Goal: Task Accomplishment & Management: Use online tool/utility

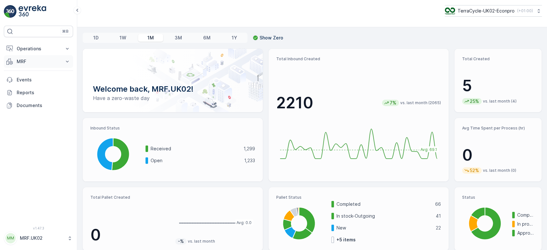
click at [48, 60] on p "MRF" at bounding box center [39, 61] width 44 height 6
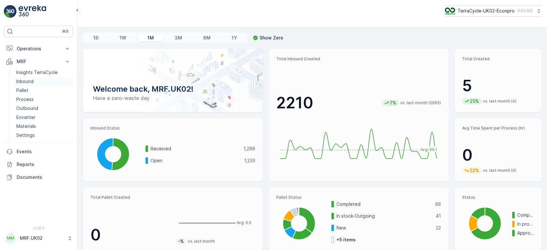
click at [36, 79] on link "Inbound" at bounding box center [43, 81] width 59 height 9
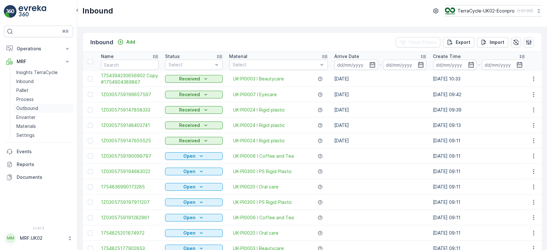
click at [44, 105] on link "Outbound" at bounding box center [43, 108] width 59 height 9
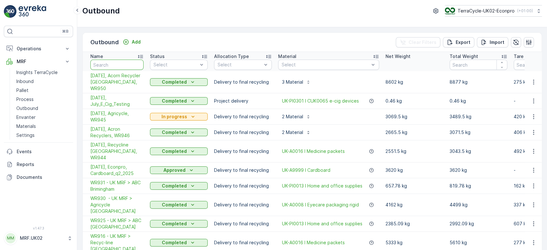
click at [120, 65] on input "text" at bounding box center [116, 65] width 53 height 10
type input "wr"
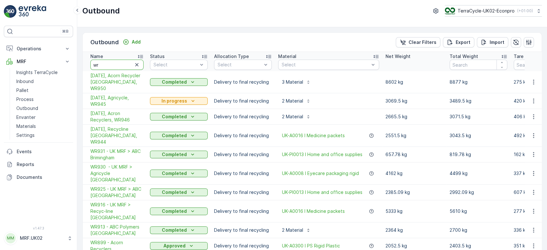
click at [120, 65] on input "wr" at bounding box center [116, 65] width 53 height 10
type input "wr956"
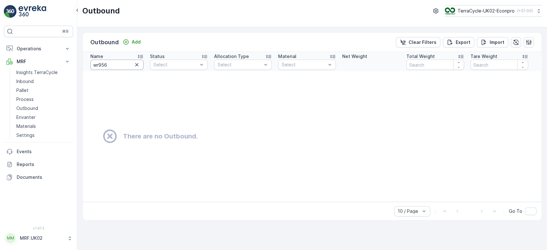
click at [120, 65] on input "wr956" at bounding box center [116, 65] width 53 height 10
type input "wr"
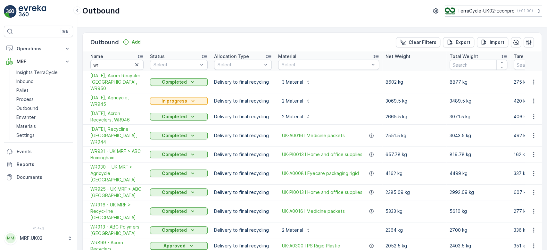
scroll to position [4, 0]
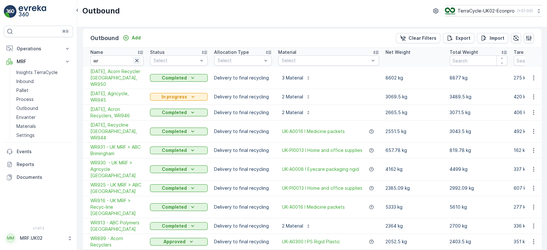
click at [136, 59] on icon "button" at bounding box center [136, 60] width 3 height 3
click at [39, 80] on link "Inbound" at bounding box center [43, 81] width 59 height 9
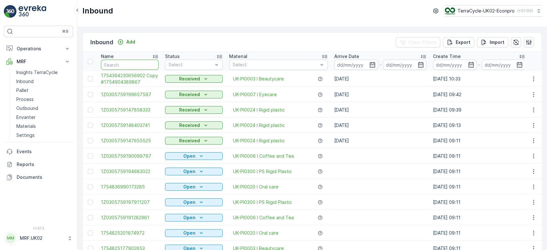
click at [139, 66] on input "text" at bounding box center [130, 65] width 58 height 10
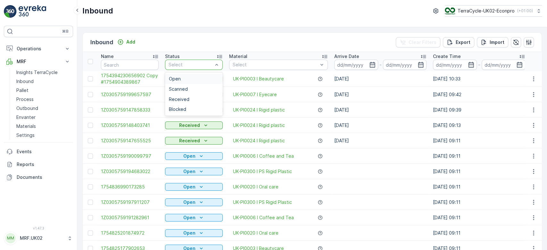
click at [195, 65] on div at bounding box center [191, 64] width 46 height 5
click at [190, 88] on div "Scanned" at bounding box center [194, 89] width 50 height 5
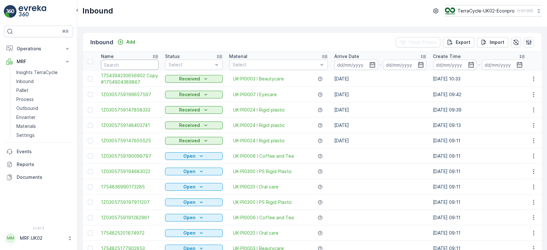
click at [113, 68] on input "text" at bounding box center [130, 65] width 58 height 10
click at [32, 107] on p "Outbound" at bounding box center [27, 108] width 22 height 6
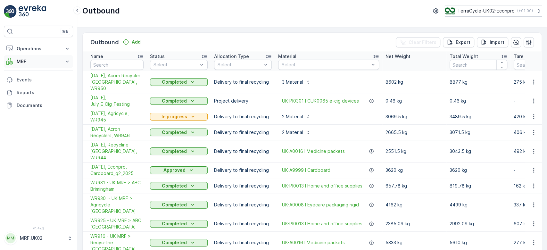
click at [23, 61] on p "MRF" at bounding box center [39, 61] width 44 height 6
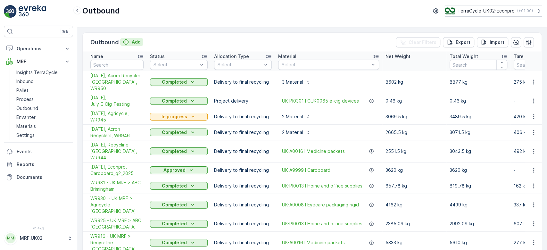
click at [137, 44] on p "Add" at bounding box center [136, 42] width 9 height 6
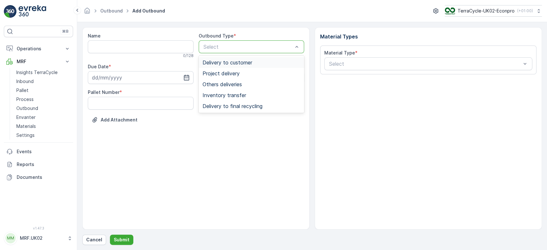
click at [232, 47] on div at bounding box center [248, 47] width 91 height 6
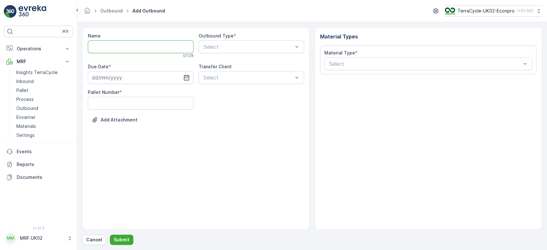
click at [175, 48] on input "Name" at bounding box center [141, 46] width 106 height 13
click at [136, 144] on div "Name 0 / 128 Outbound Type * Select Due Date * Transfer Client Select Pallet Nu…" at bounding box center [195, 128] width 227 height 202
click at [96, 241] on p "Cancel" at bounding box center [94, 240] width 16 height 6
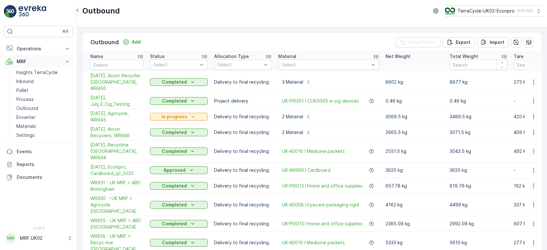
click at [28, 61] on p "MRF" at bounding box center [39, 61] width 44 height 6
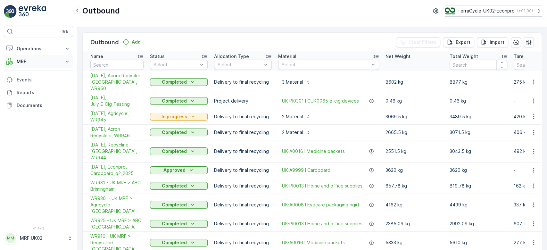
click at [24, 60] on p "MRF" at bounding box center [39, 61] width 44 height 6
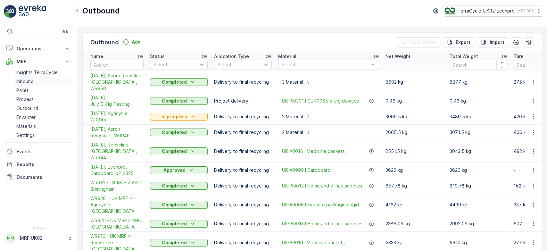
click at [30, 79] on p "Inbound" at bounding box center [24, 81] width 17 height 6
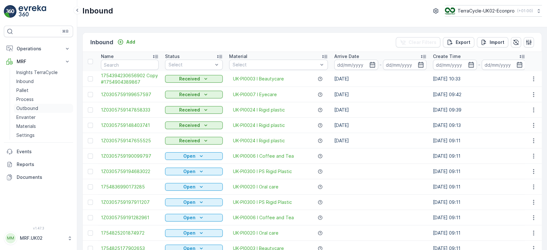
click at [34, 108] on p "Outbound" at bounding box center [27, 108] width 22 height 6
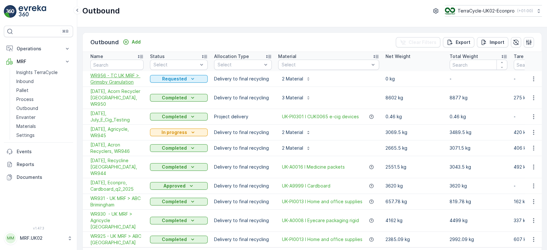
click at [120, 77] on span "WR956 - TC UK MRF > Grimsby Granulation" at bounding box center [116, 78] width 53 height 13
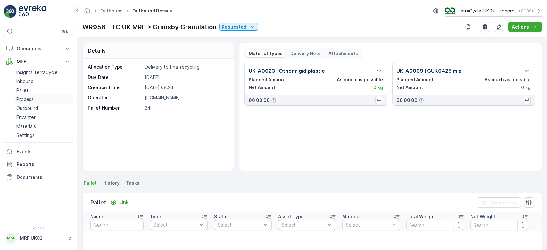
click at [41, 95] on link "Process" at bounding box center [43, 99] width 59 height 9
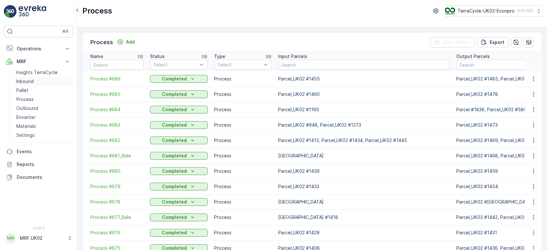
click at [32, 85] on link "Inbound" at bounding box center [43, 81] width 59 height 9
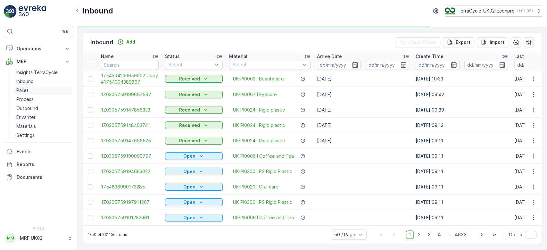
click at [31, 89] on link "Pallet" at bounding box center [43, 90] width 59 height 9
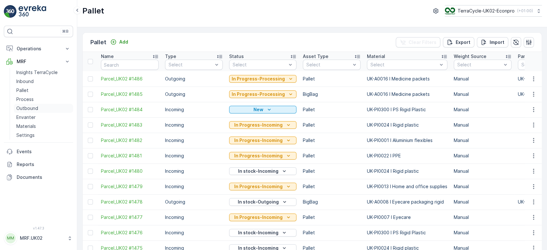
click at [31, 106] on p "Outbound" at bounding box center [27, 108] width 22 height 6
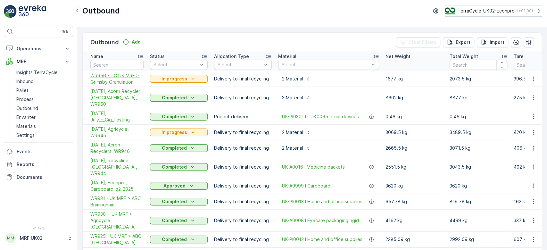
click at [133, 75] on span "WR956 - TC UK MRF > Grimsby Granulation" at bounding box center [116, 78] width 53 height 13
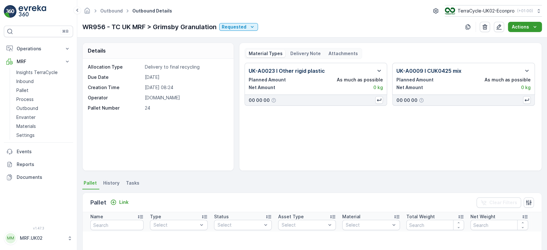
click at [527, 29] on p "Actions" at bounding box center [520, 27] width 17 height 6
click at [497, 58] on div "Material Types Delivery Note Attachments" at bounding box center [391, 53] width 292 height 11
click at [531, 25] on div "Actions" at bounding box center [525, 27] width 26 height 6
click at [469, 54] on div "Material Types Delivery Note Attachments" at bounding box center [391, 53] width 292 height 11
click at [525, 70] on icon "button" at bounding box center [527, 71] width 8 height 8
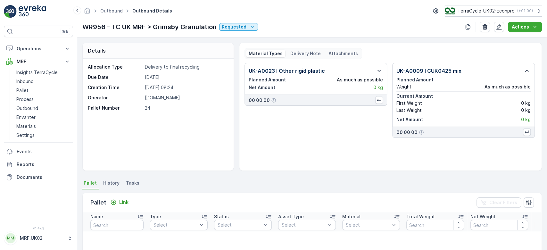
click at [525, 71] on icon "button" at bounding box center [527, 71] width 4 height 2
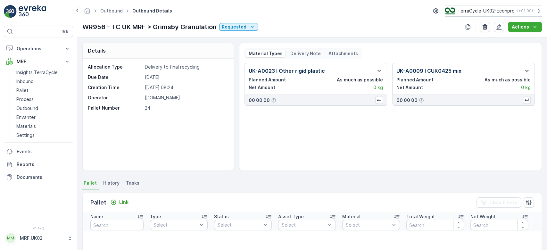
click at [314, 159] on div "UK-A0023 I Other rigid plastic Planned Amount As much as possible Net Amount 0 …" at bounding box center [391, 114] width 292 height 103
click at [383, 122] on div "UK-A0023 I Other rigid plastic Planned Amount As much as possible Net Amount 0 …" at bounding box center [391, 114] width 292 height 103
click at [536, 28] on icon "Actions" at bounding box center [535, 27] width 6 height 6
click at [515, 37] on span "Create Delivery Note" at bounding box center [522, 39] width 46 height 6
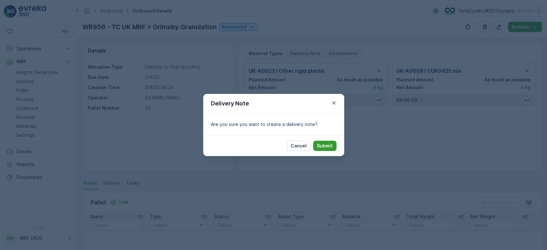
click at [324, 147] on p "Submit" at bounding box center [325, 146] width 16 height 6
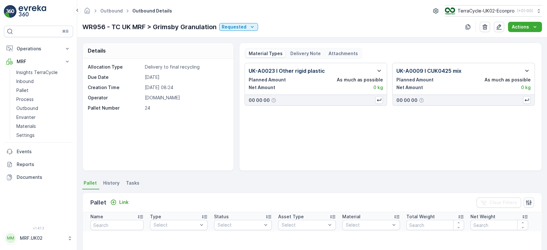
drag, startPoint x: 301, startPoint y: 58, endPoint x: 305, endPoint y: 53, distance: 6.2
click at [305, 53] on div "Material Types Delivery Note Attachments" at bounding box center [304, 53] width 118 height 11
click at [305, 53] on p "Delivery Note" at bounding box center [305, 53] width 30 height 6
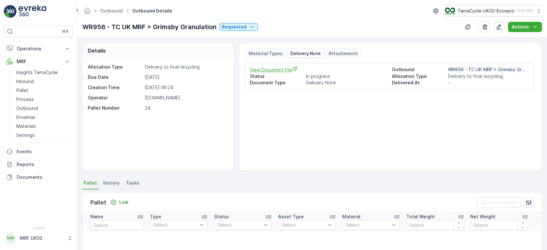
click at [284, 71] on span "View Document File" at bounding box center [318, 69] width 137 height 7
click at [30, 79] on p "Inbound" at bounding box center [24, 81] width 17 height 6
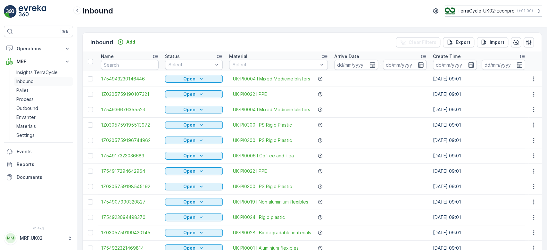
click at [30, 82] on p "Inbound" at bounding box center [24, 81] width 17 height 6
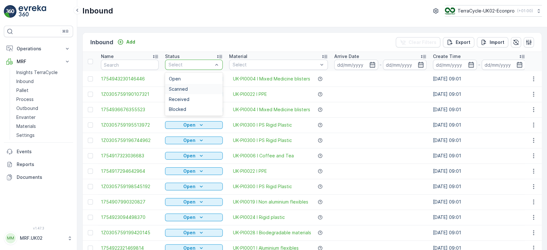
click at [183, 88] on span "Scanned" at bounding box center [178, 89] width 19 height 5
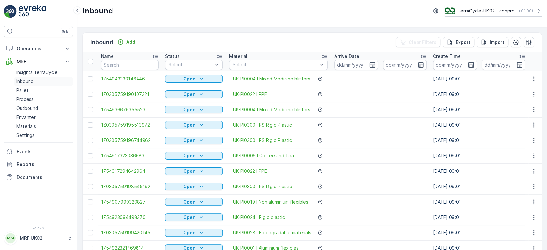
click at [24, 77] on link "Inbound" at bounding box center [43, 81] width 59 height 9
click at [109, 67] on input "text" at bounding box center [130, 65] width 58 height 10
click at [26, 88] on p "Pallet" at bounding box center [22, 90] width 12 height 6
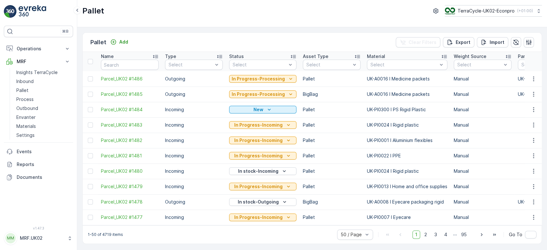
click at [114, 37] on div "Pallet Add Clear Filters Export Import" at bounding box center [312, 42] width 459 height 19
click at [124, 45] on button "Add" at bounding box center [119, 42] width 23 height 8
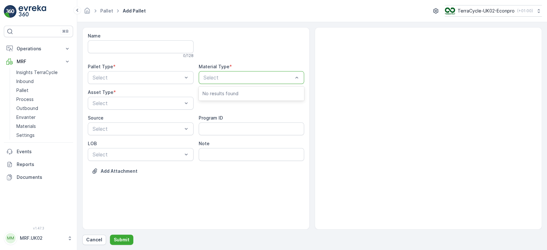
click at [224, 79] on div at bounding box center [248, 78] width 91 height 6
type input "beauty"
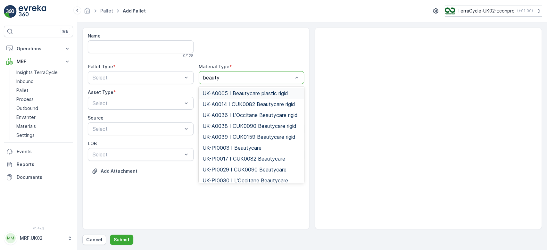
click at [263, 94] on span "UK-A0005 I Beautycare plastic rigid" at bounding box center [246, 93] width 86 height 6
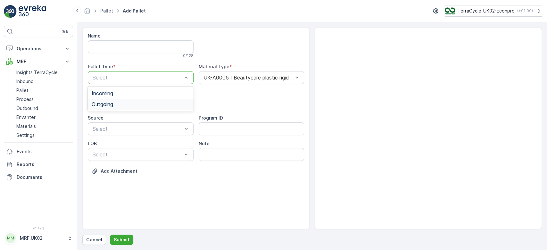
click at [155, 101] on div "Outgoing" at bounding box center [141, 104] width 98 height 6
click at [155, 101] on div at bounding box center [137, 103] width 91 height 6
click at [104, 149] on span "BigBag" at bounding box center [100, 152] width 17 height 6
click at [119, 240] on p "Submit" at bounding box center [122, 240] width 16 height 6
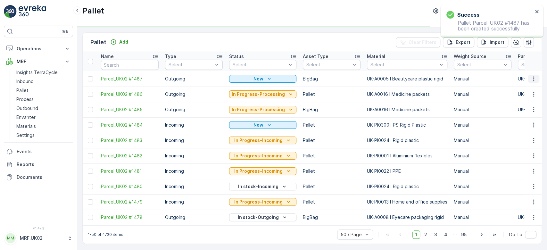
click at [536, 80] on button "button" at bounding box center [534, 79] width 12 height 8
click at [528, 124] on div "Print QR" at bounding box center [526, 124] width 42 height 9
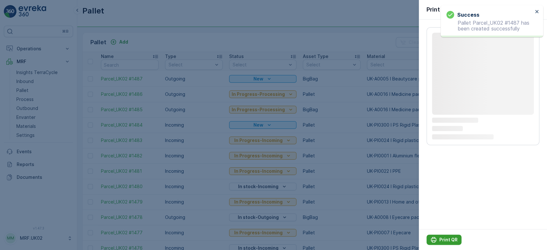
click at [445, 238] on p "Print QR" at bounding box center [448, 240] width 18 height 6
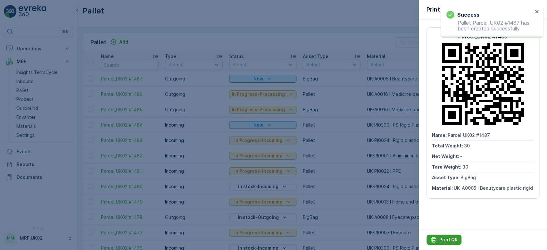
click at [445, 238] on p "Print QR" at bounding box center [448, 240] width 18 height 6
click at [121, 45] on div at bounding box center [273, 125] width 547 height 250
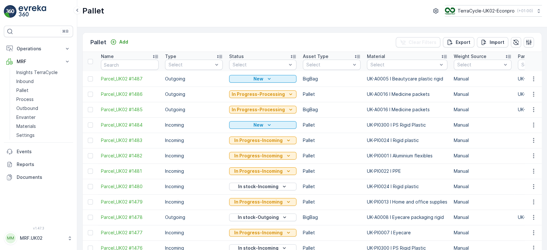
click at [121, 45] on p "Add" at bounding box center [123, 42] width 9 height 6
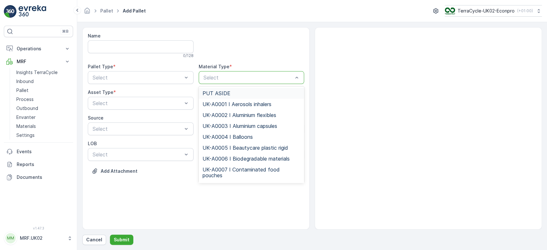
click at [223, 78] on div at bounding box center [248, 78] width 91 height 6
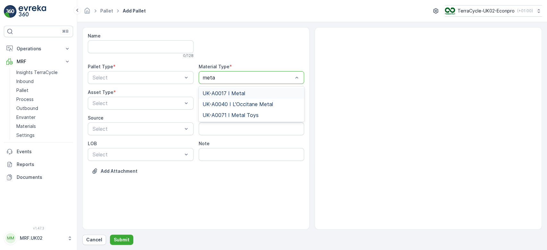
type input "metal"
click at [235, 91] on span "UK-A0017 I Metal" at bounding box center [224, 93] width 43 height 6
click at [181, 79] on div at bounding box center [137, 78] width 91 height 6
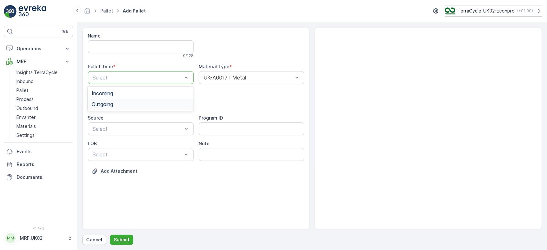
click at [152, 103] on div "Outgoing" at bounding box center [141, 104] width 98 height 6
click at [152, 103] on div at bounding box center [137, 103] width 91 height 6
click at [117, 152] on div "BigBag" at bounding box center [141, 152] width 98 height 6
click at [123, 240] on p "Submit" at bounding box center [122, 240] width 16 height 6
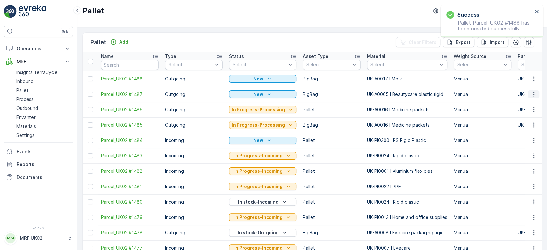
click at [533, 92] on icon "button" at bounding box center [534, 94] width 6 height 6
click at [526, 139] on div "Print QR" at bounding box center [526, 139] width 42 height 9
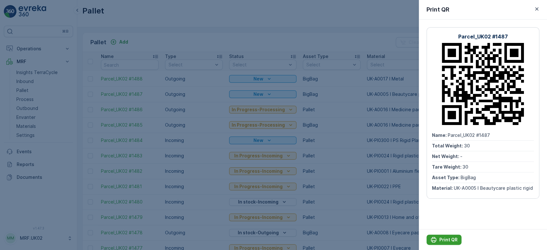
click at [448, 238] on p "Print QR" at bounding box center [448, 240] width 18 height 6
click at [310, 41] on div at bounding box center [273, 125] width 547 height 250
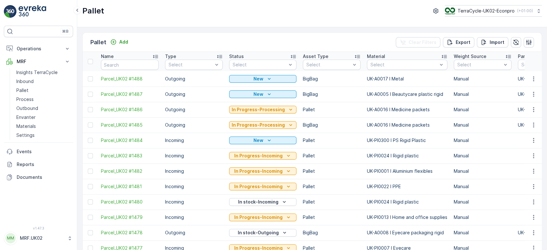
click at [238, 32] on div "Pallet Add Clear Filters Export Import Name Type Select Status Select Asset Typ…" at bounding box center [312, 138] width 470 height 223
click at [369, 39] on div "Pallet Add Clear Filters Export Import" at bounding box center [312, 42] width 459 height 19
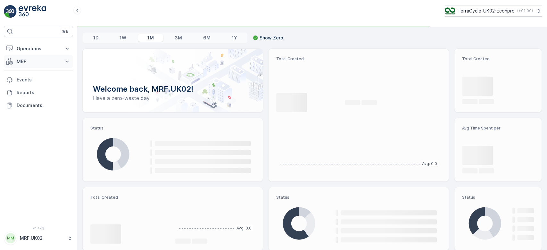
click at [51, 59] on p "MRF" at bounding box center [39, 61] width 44 height 6
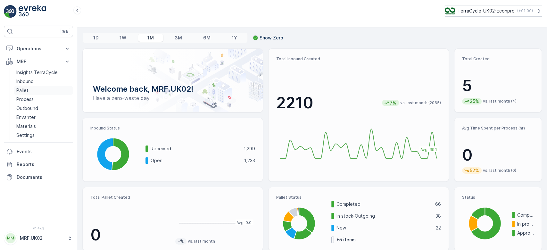
click at [36, 88] on link "Pallet" at bounding box center [43, 90] width 59 height 9
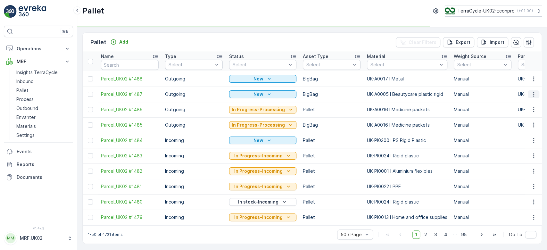
click at [535, 94] on icon "button" at bounding box center [534, 94] width 6 height 6
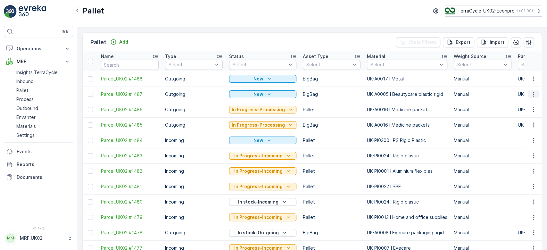
click at [533, 94] on icon "button" at bounding box center [533, 94] width 1 height 5
click at [518, 139] on span "Print QR" at bounding box center [516, 139] width 18 height 6
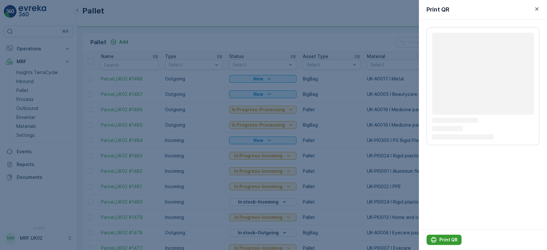
click at [446, 239] on p "Print QR" at bounding box center [448, 240] width 18 height 6
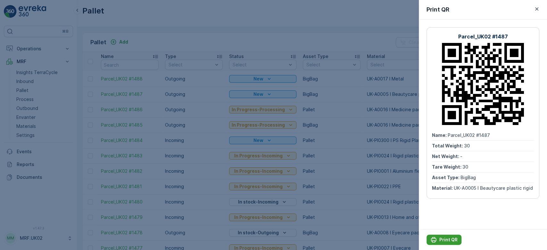
click at [446, 239] on p "Print QR" at bounding box center [448, 240] width 18 height 6
click at [333, 43] on div at bounding box center [273, 125] width 547 height 250
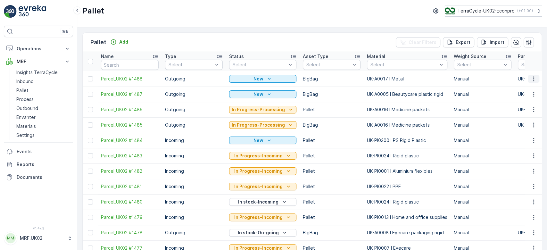
click at [535, 78] on icon "button" at bounding box center [534, 79] width 6 height 6
click at [531, 121] on div "Print QR" at bounding box center [526, 124] width 42 height 9
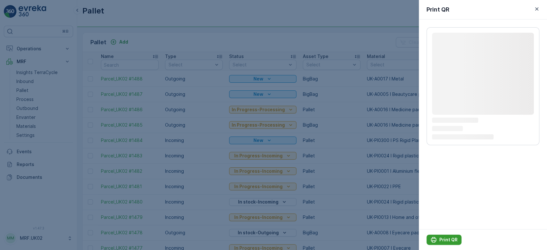
click at [454, 236] on button "Print QR" at bounding box center [444, 240] width 35 height 10
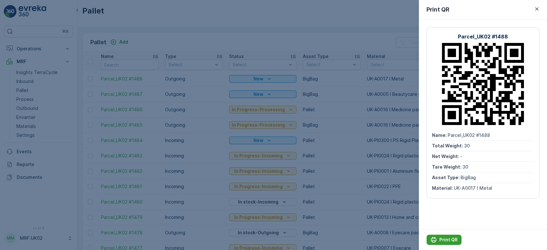
click at [446, 241] on p "Print QR" at bounding box center [448, 240] width 18 height 6
click at [363, 39] on div at bounding box center [273, 125] width 547 height 250
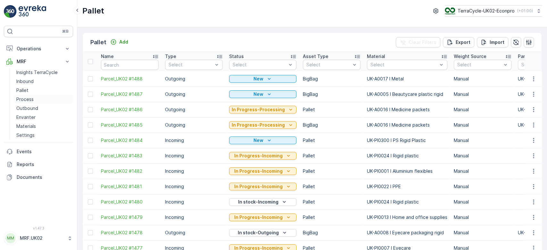
click at [54, 98] on link "Process" at bounding box center [43, 99] width 59 height 9
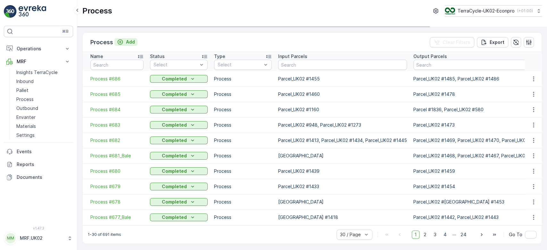
click at [129, 40] on p "Add" at bounding box center [130, 42] width 9 height 6
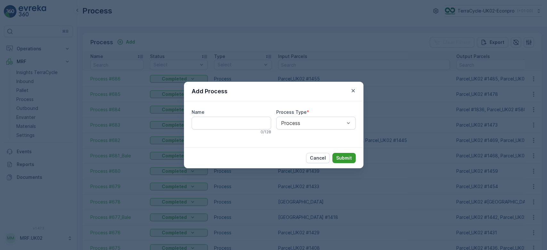
click at [343, 155] on p "Submit" at bounding box center [344, 158] width 16 height 6
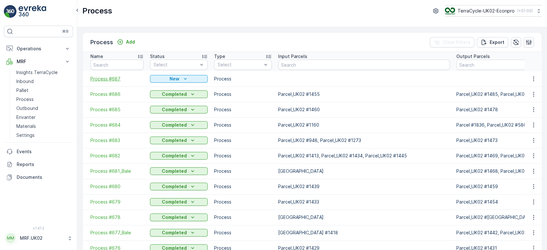
click at [106, 76] on span "Process #687" at bounding box center [116, 79] width 53 height 6
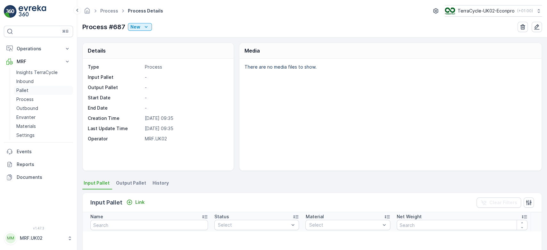
click at [23, 91] on p "Pallet" at bounding box center [22, 90] width 12 height 6
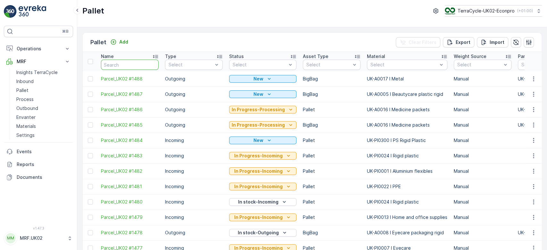
click at [131, 66] on input "text" at bounding box center [130, 65] width 58 height 10
type input "13"
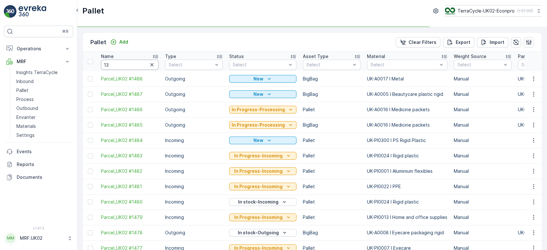
click at [131, 66] on input "13" at bounding box center [130, 65] width 58 height 10
type input "1348"
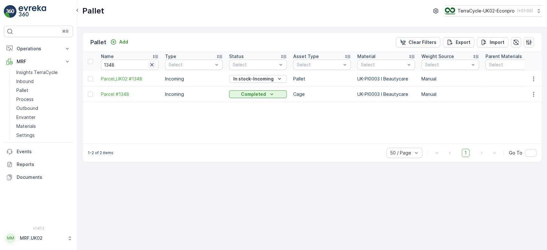
click at [152, 64] on icon "button" at bounding box center [151, 64] width 3 height 3
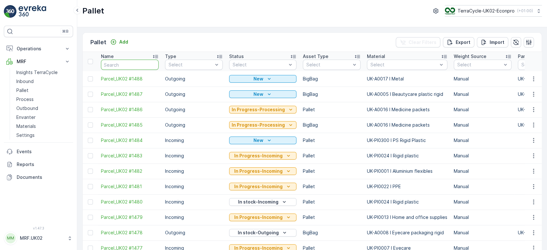
click at [135, 63] on input "text" at bounding box center [130, 65] width 58 height 10
type input "1427"
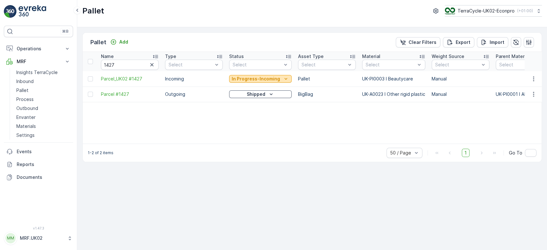
click at [260, 78] on p "In Progress-Incoming" at bounding box center [256, 79] width 48 height 6
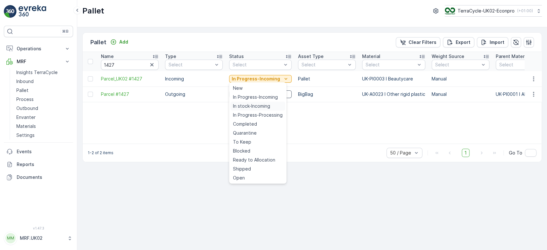
click at [248, 105] on span "In stock-Incoming" at bounding box center [251, 106] width 37 height 6
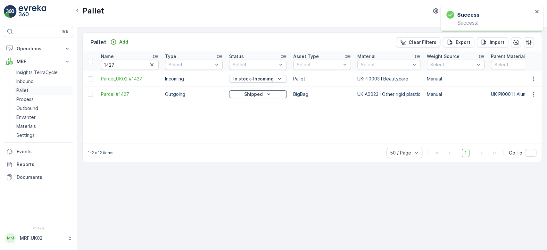
click at [45, 88] on link "Pallet" at bounding box center [43, 90] width 59 height 9
click at [121, 41] on p "Add" at bounding box center [123, 42] width 9 height 6
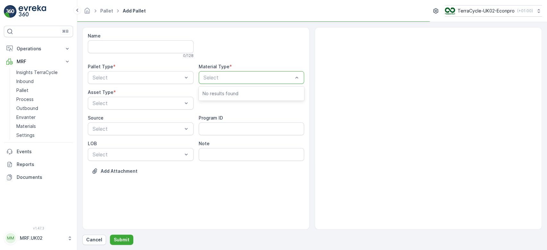
click at [240, 75] on div at bounding box center [248, 78] width 91 height 6
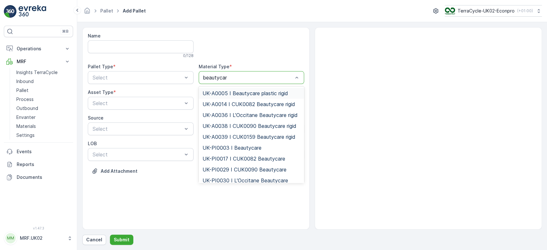
type input "beautycare"
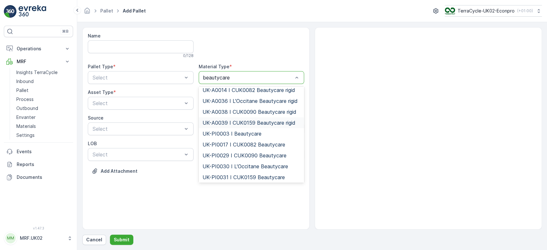
scroll to position [15, 0]
click at [257, 131] on span "UK-PI0003 I Beautycare" at bounding box center [232, 133] width 59 height 6
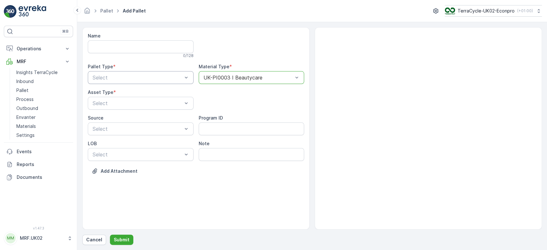
click at [163, 77] on div at bounding box center [137, 78] width 91 height 6
click at [156, 93] on div "Incoming" at bounding box center [141, 93] width 98 height 6
click at [147, 103] on div at bounding box center [137, 103] width 91 height 6
click at [137, 128] on div "Pallet" at bounding box center [141, 130] width 98 height 6
click at [125, 240] on p "Submit" at bounding box center [122, 240] width 16 height 6
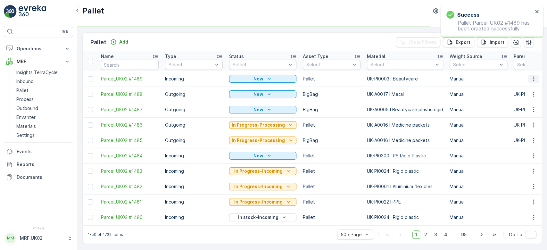
click at [533, 76] on icon "button" at bounding box center [534, 79] width 6 height 6
click at [525, 124] on td at bounding box center [533, 124] width 17 height 15
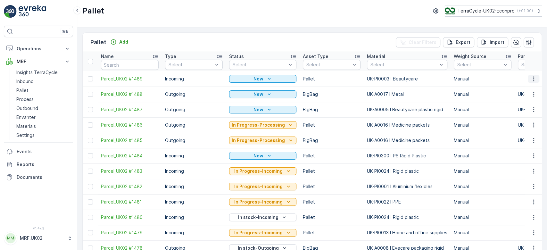
click at [531, 76] on icon "button" at bounding box center [534, 79] width 6 height 6
click at [515, 122] on span "Print QR" at bounding box center [516, 124] width 18 height 6
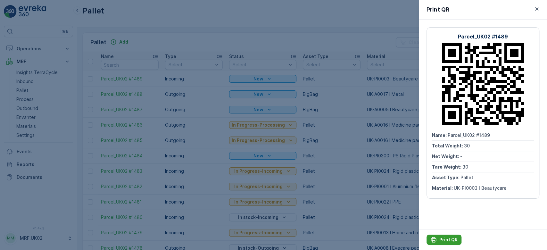
click at [448, 240] on p "Print QR" at bounding box center [448, 240] width 18 height 6
click at [198, 116] on div at bounding box center [273, 125] width 547 height 250
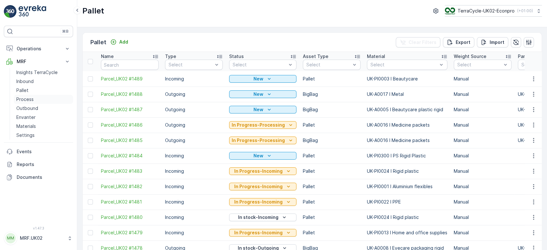
click at [34, 98] on link "Process" at bounding box center [43, 99] width 59 height 9
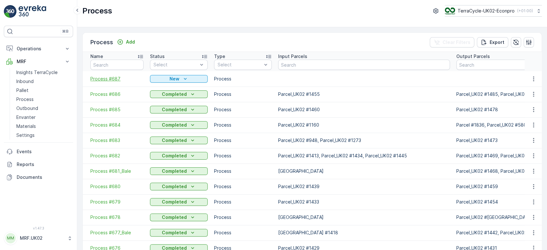
click at [102, 76] on span "Process #687" at bounding box center [116, 79] width 53 height 6
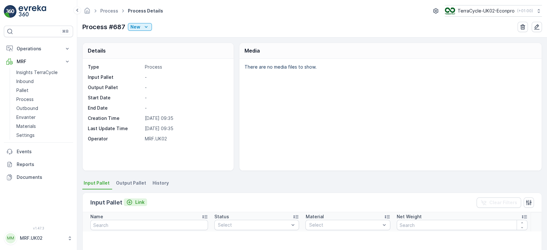
click at [138, 199] on p "Link" at bounding box center [139, 202] width 9 height 6
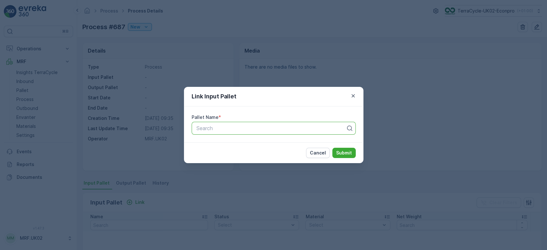
click at [265, 127] on div at bounding box center [271, 128] width 151 height 6
type input "1348"
click at [235, 154] on span "Parcel_UK02 #1348" at bounding box center [218, 155] width 47 height 6
click at [341, 151] on p "Submit" at bounding box center [344, 153] width 16 height 6
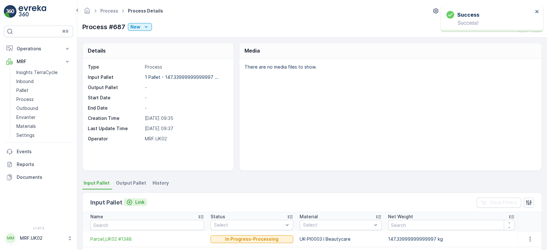
click at [130, 199] on icon "Link" at bounding box center [129, 202] width 6 height 6
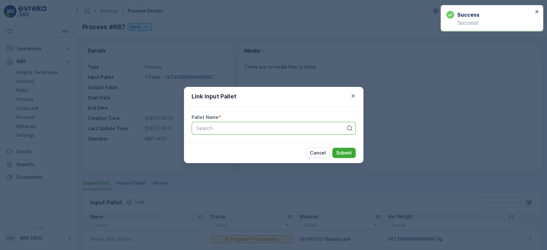
click at [277, 130] on div at bounding box center [271, 128] width 151 height 6
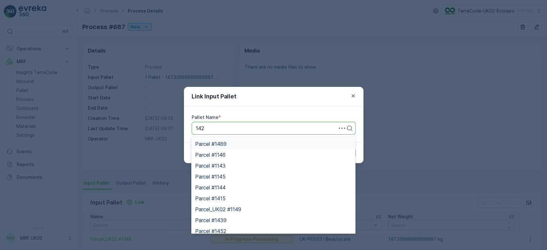
type input "1427"
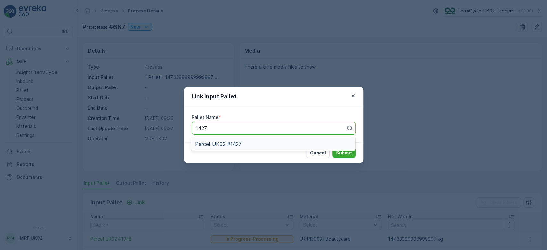
click at [238, 146] on span "Parcel_UK02 #1427" at bounding box center [218, 144] width 46 height 6
click at [347, 153] on p "Submit" at bounding box center [344, 153] width 16 height 6
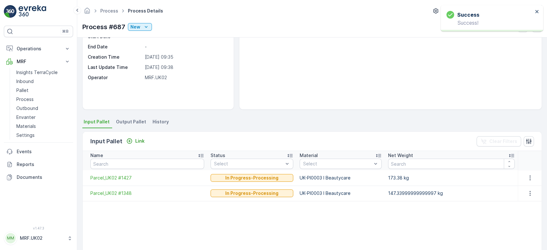
scroll to position [62, 0]
click at [23, 99] on p "Process" at bounding box center [24, 99] width 17 height 6
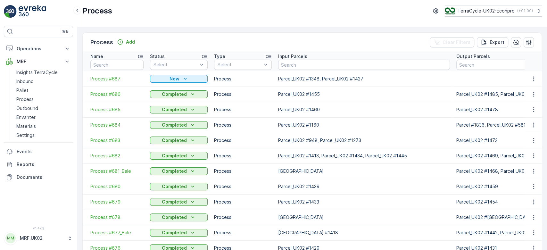
click at [113, 79] on span "Process #687" at bounding box center [116, 79] width 53 height 6
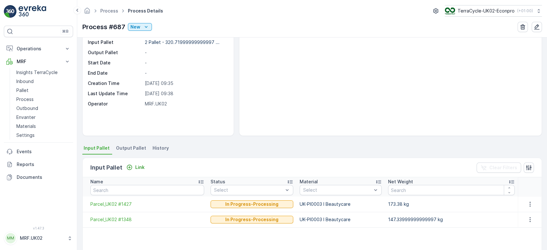
scroll to position [36, 0]
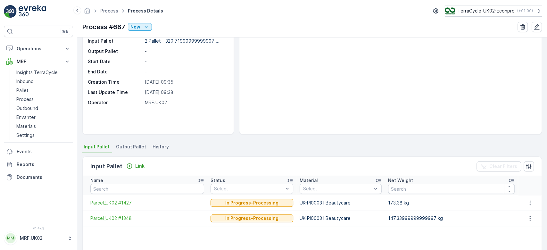
click at [130, 147] on span "Output Pallet" at bounding box center [131, 147] width 30 height 6
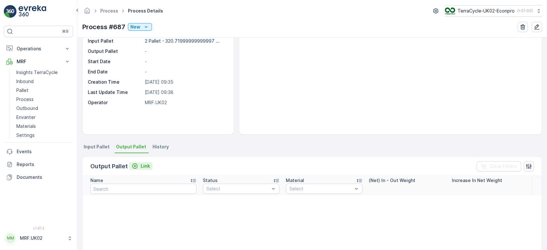
click at [143, 164] on p "Link" at bounding box center [145, 166] width 9 height 6
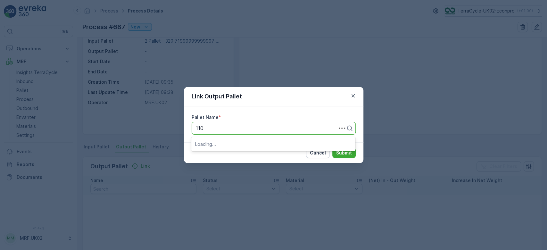
type input "1101"
click at [226, 153] on div "Parcel #1101" at bounding box center [273, 155] width 156 height 6
click at [343, 155] on p "Submit" at bounding box center [344, 153] width 16 height 6
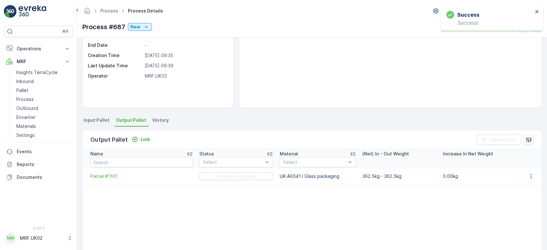
scroll to position [64, 0]
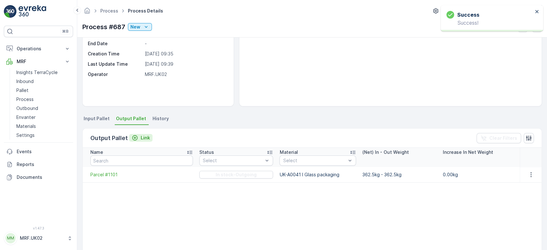
click at [141, 137] on p "Link" at bounding box center [145, 138] width 9 height 6
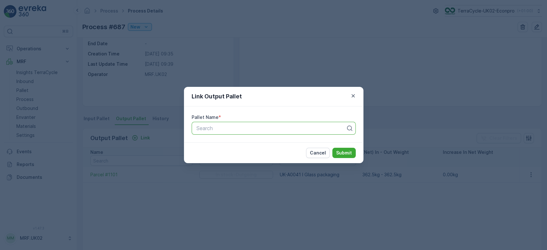
click at [237, 127] on div at bounding box center [271, 128] width 151 height 6
type input "1487"
click at [229, 141] on span "Parcel_UK02 #1487" at bounding box center [218, 144] width 47 height 6
click at [345, 150] on p "Submit" at bounding box center [344, 153] width 16 height 6
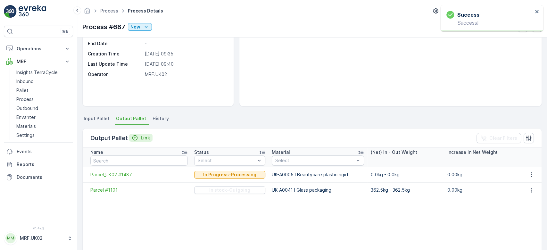
click at [143, 136] on p "Link" at bounding box center [145, 138] width 9 height 6
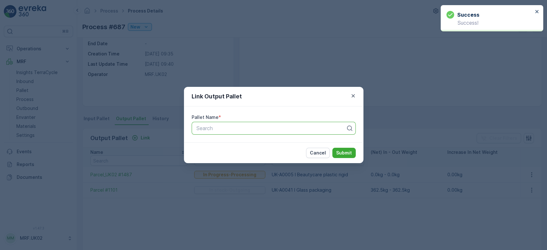
click at [292, 127] on div at bounding box center [271, 128] width 151 height 6
type input "1488"
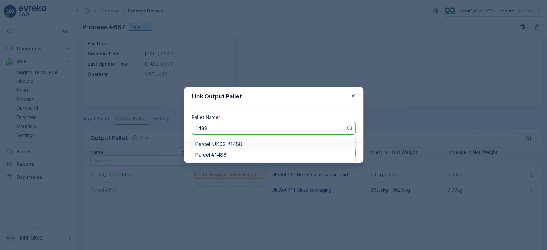
click at [297, 143] on div "Parcel_UK02 #1488" at bounding box center [273, 144] width 156 height 6
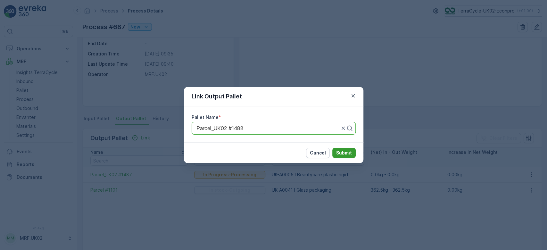
click at [344, 150] on p "Submit" at bounding box center [344, 153] width 16 height 6
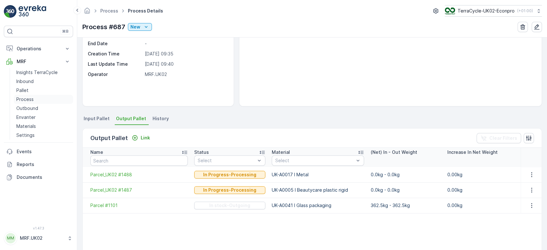
click at [39, 98] on link "Process" at bounding box center [43, 99] width 59 height 9
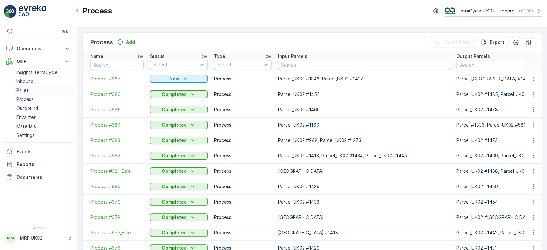
click at [43, 88] on link "Pallet" at bounding box center [43, 90] width 59 height 9
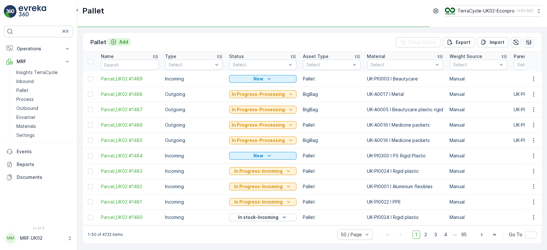
click at [121, 40] on p "Add" at bounding box center [123, 42] width 9 height 6
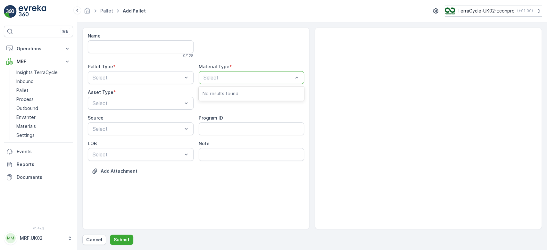
click at [235, 76] on div at bounding box center [248, 78] width 91 height 6
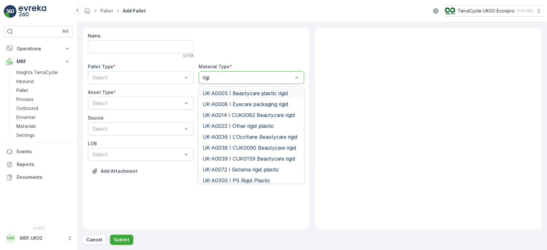
type input "rigid"
click at [256, 125] on span "UK-A0023 I Other rigid plastic" at bounding box center [238, 126] width 71 height 6
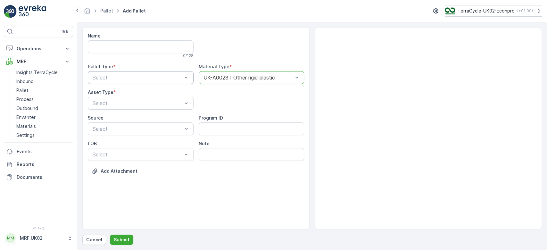
click at [174, 80] on div at bounding box center [137, 78] width 91 height 6
click at [146, 104] on div "Outgoing" at bounding box center [141, 104] width 98 height 6
click at [146, 104] on div at bounding box center [137, 103] width 91 height 6
click at [119, 149] on div "BigBag" at bounding box center [141, 152] width 98 height 6
click at [121, 241] on p "Submit" at bounding box center [122, 240] width 16 height 6
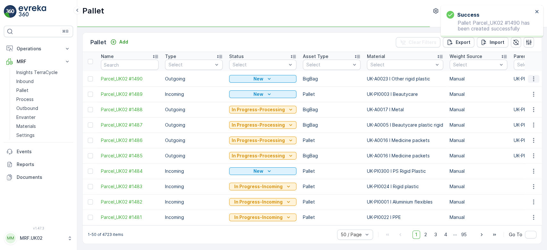
click at [531, 79] on icon "button" at bounding box center [534, 79] width 6 height 6
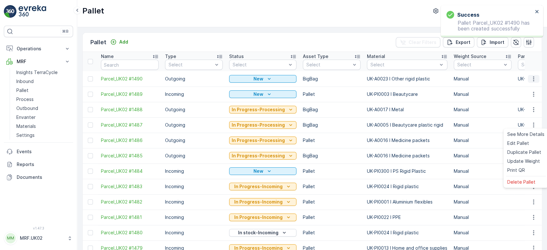
click at [531, 79] on icon "button" at bounding box center [534, 79] width 6 height 6
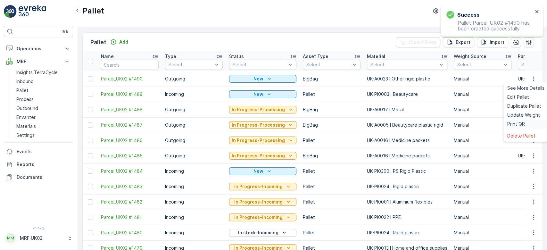
click at [529, 122] on div "Print QR" at bounding box center [526, 124] width 42 height 9
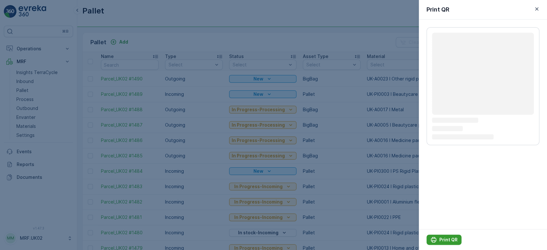
click at [445, 239] on p "Print QR" at bounding box center [448, 240] width 18 height 6
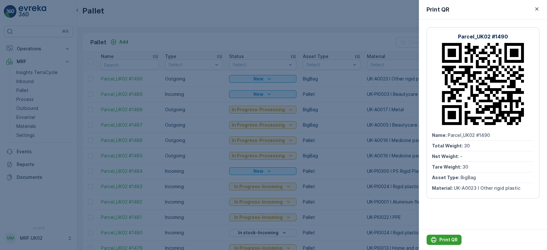
click at [445, 239] on p "Print QR" at bounding box center [448, 240] width 18 height 6
click at [221, 40] on div at bounding box center [273, 125] width 547 height 250
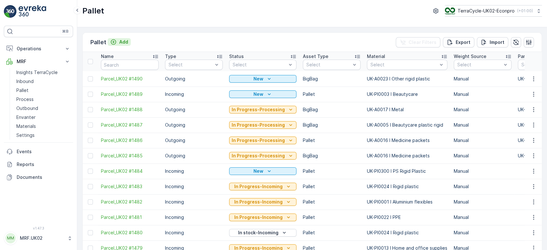
click at [117, 41] on div "Add" at bounding box center [119, 42] width 18 height 6
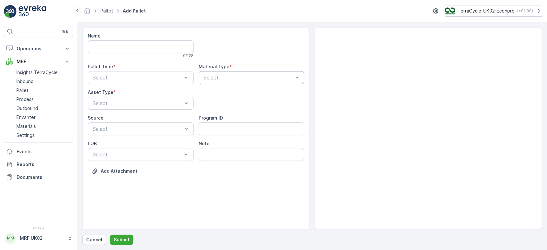
click at [238, 78] on div at bounding box center [248, 78] width 91 height 6
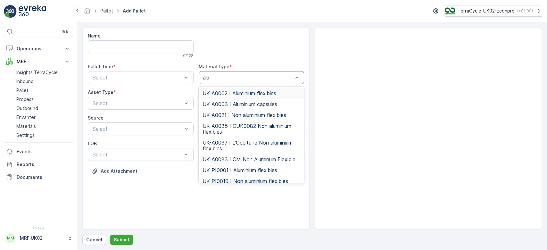
type input "alum"
click at [260, 94] on span "UK-A0002 I Aluminium flexibles" at bounding box center [240, 93] width 74 height 6
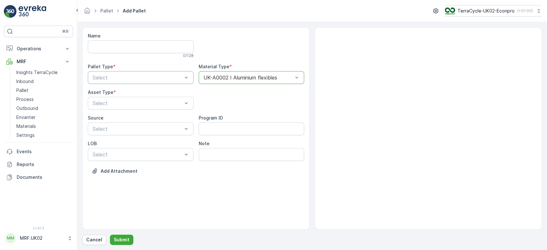
click at [160, 77] on div at bounding box center [137, 78] width 91 height 6
click at [142, 101] on div "Outgoing" at bounding box center [141, 104] width 106 height 11
click at [142, 101] on div at bounding box center [137, 103] width 91 height 6
click at [114, 150] on div "BigBag" at bounding box center [141, 152] width 98 height 6
click at [120, 241] on p "Submit" at bounding box center [122, 240] width 16 height 6
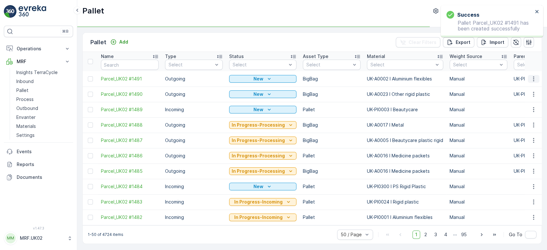
click at [533, 81] on icon "button" at bounding box center [534, 79] width 6 height 6
click at [525, 124] on div "Print QR" at bounding box center [526, 124] width 42 height 9
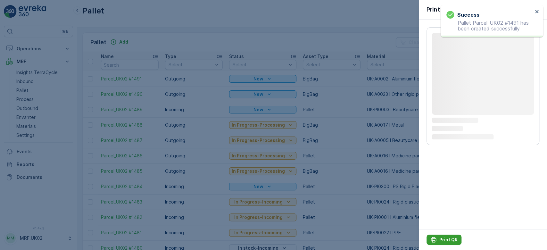
click at [444, 239] on p "Print QR" at bounding box center [448, 240] width 18 height 6
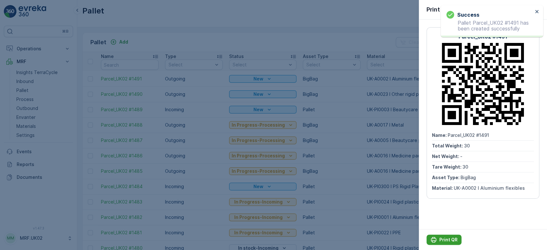
click at [444, 239] on p "Print QR" at bounding box center [448, 240] width 18 height 6
click at [221, 40] on div at bounding box center [273, 125] width 547 height 250
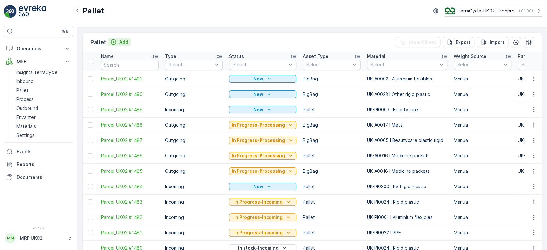
click at [123, 41] on p "Add" at bounding box center [123, 42] width 9 height 6
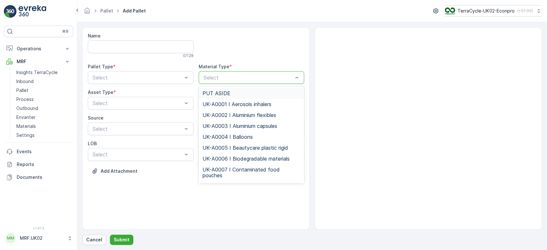
click at [228, 78] on div at bounding box center [248, 78] width 91 height 6
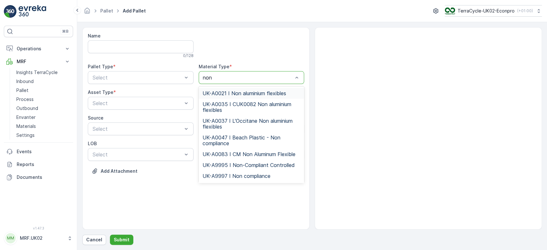
type input "non c"
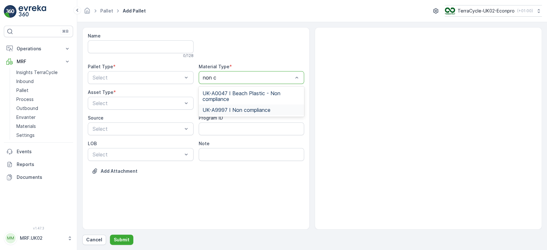
click at [244, 111] on span "UK-A9997 I Non compliance" at bounding box center [237, 110] width 68 height 6
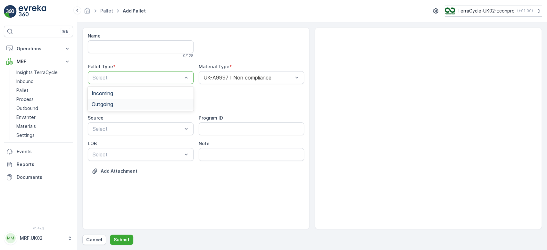
click at [139, 105] on div "Outgoing" at bounding box center [141, 104] width 98 height 6
click at [139, 105] on div at bounding box center [137, 103] width 91 height 6
click at [111, 150] on div "BigBag" at bounding box center [141, 152] width 98 height 6
click at [126, 237] on p "Submit" at bounding box center [122, 240] width 16 height 6
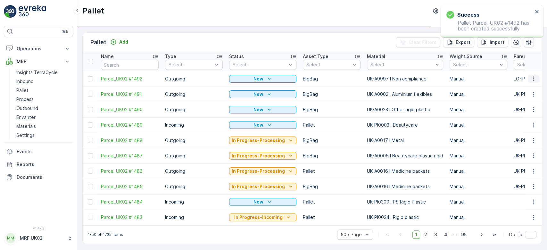
click at [534, 79] on icon "button" at bounding box center [534, 79] width 6 height 6
click at [526, 125] on div "Print QR" at bounding box center [526, 124] width 42 height 9
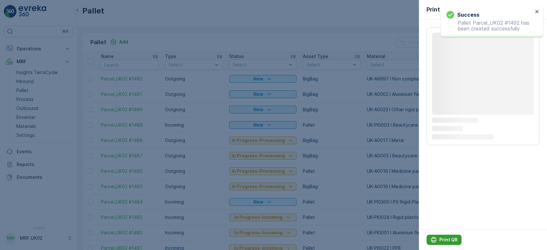
click at [451, 237] on p "Print QR" at bounding box center [448, 240] width 18 height 6
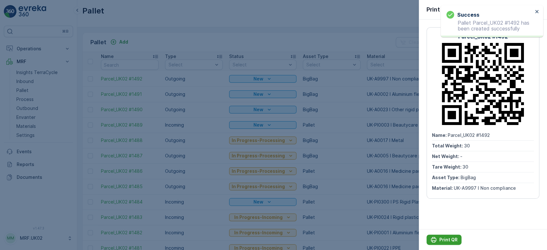
click at [451, 237] on p "Print QR" at bounding box center [448, 240] width 18 height 6
click at [145, 41] on div at bounding box center [273, 125] width 547 height 250
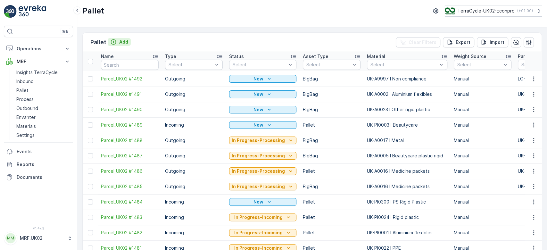
click at [119, 44] on p "Add" at bounding box center [123, 42] width 9 height 6
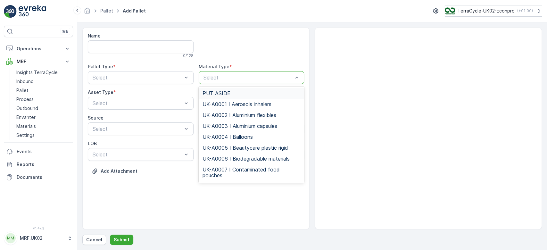
click at [206, 75] on div at bounding box center [248, 78] width 91 height 6
type input "b"
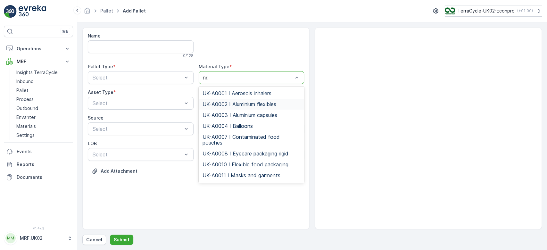
type input "non"
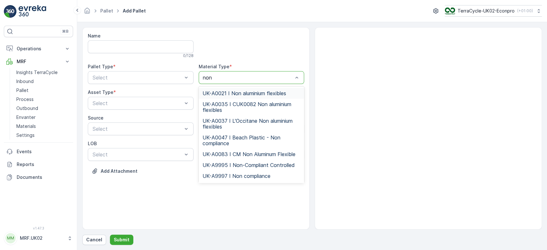
click at [260, 91] on span "UK-A0021 I Non aluminium flexibles" at bounding box center [245, 93] width 84 height 6
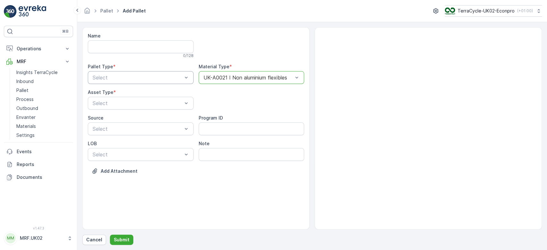
click at [156, 77] on div at bounding box center [137, 78] width 91 height 6
click at [149, 102] on div "Outgoing" at bounding box center [141, 104] width 98 height 6
click at [149, 102] on div at bounding box center [137, 103] width 91 height 6
click at [129, 151] on div "BigBag" at bounding box center [141, 152] width 98 height 6
click at [118, 240] on p "Submit" at bounding box center [122, 240] width 16 height 6
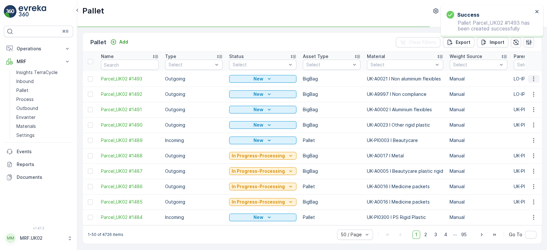
click at [533, 78] on icon "button" at bounding box center [534, 79] width 6 height 6
click at [531, 122] on div "Print QR" at bounding box center [526, 124] width 42 height 9
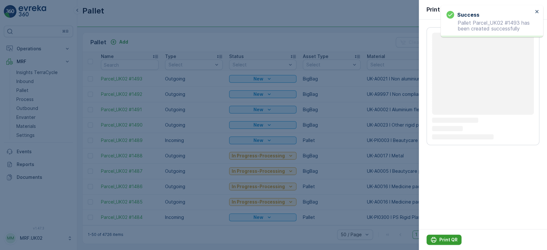
click at [452, 242] on p "Print QR" at bounding box center [448, 240] width 18 height 6
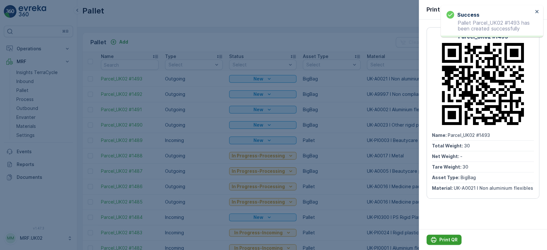
click at [452, 242] on p "Print QR" at bounding box center [448, 240] width 18 height 6
click at [123, 41] on div at bounding box center [273, 125] width 547 height 250
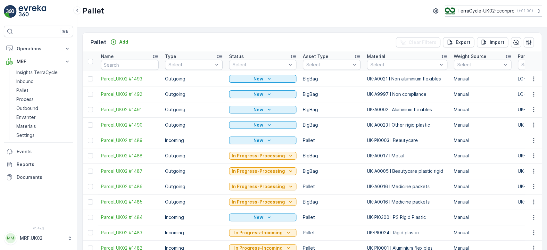
click at [123, 41] on p "Add" at bounding box center [123, 42] width 9 height 6
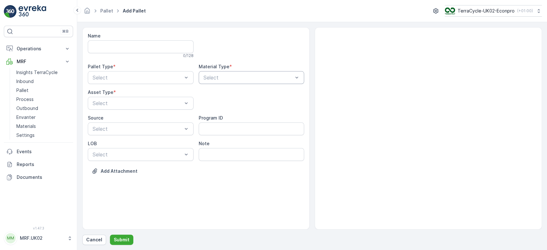
click at [218, 76] on div at bounding box center [248, 78] width 91 height 6
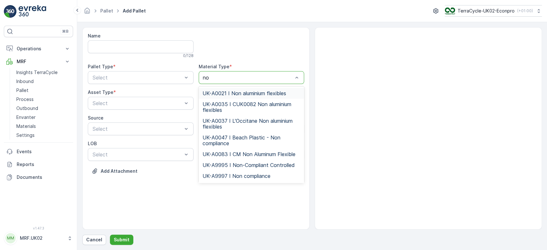
type input "non"
click at [251, 90] on span "UK-A0021 I Non aluminium flexibles" at bounding box center [245, 93] width 84 height 6
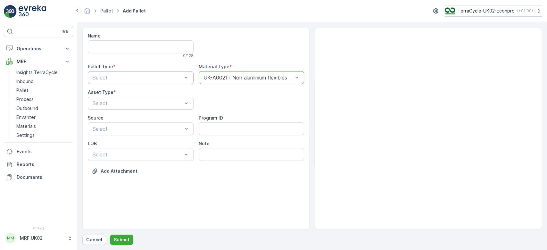
click at [179, 78] on div at bounding box center [137, 78] width 91 height 6
click at [160, 101] on div "Outgoing" at bounding box center [141, 104] width 98 height 6
click at [160, 101] on div at bounding box center [137, 103] width 91 height 6
click at [116, 149] on div "BigBag" at bounding box center [141, 152] width 98 height 6
click at [121, 239] on p "Submit" at bounding box center [122, 240] width 16 height 6
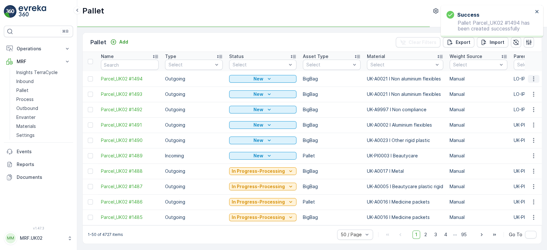
click at [533, 77] on icon "button" at bounding box center [534, 79] width 6 height 6
click at [524, 123] on span "Print QR" at bounding box center [516, 124] width 18 height 6
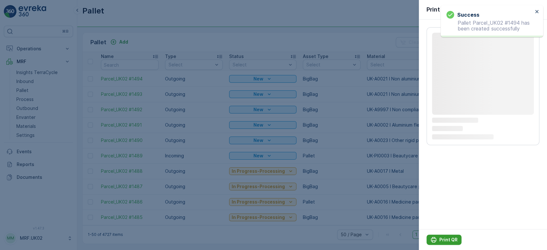
click at [451, 239] on p "Print QR" at bounding box center [448, 240] width 18 height 6
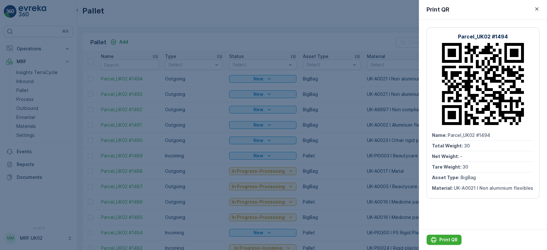
click at [123, 42] on div at bounding box center [273, 125] width 547 height 250
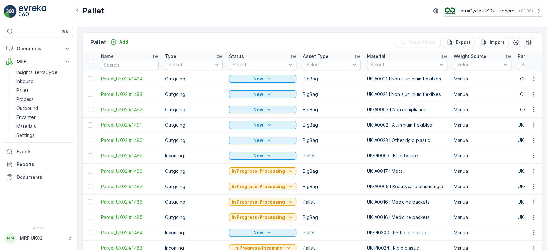
click at [123, 42] on p "Add" at bounding box center [123, 42] width 9 height 6
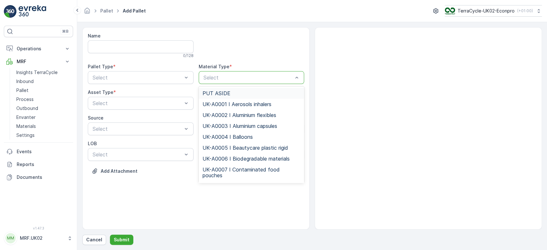
click at [222, 78] on div at bounding box center [248, 78] width 91 height 6
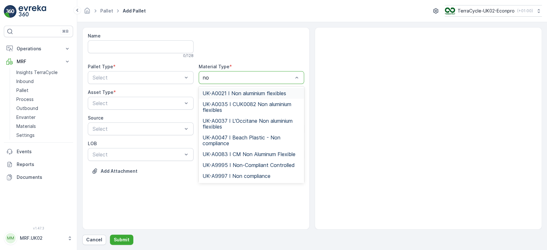
type input "non"
click at [246, 92] on span "UK-A0021 I Non aluminium flexibles" at bounding box center [245, 93] width 84 height 6
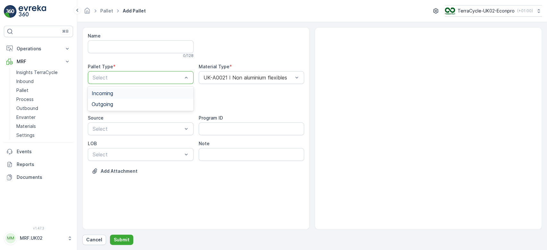
click at [171, 75] on div at bounding box center [137, 78] width 91 height 6
click at [149, 105] on div "Outgoing" at bounding box center [141, 104] width 98 height 6
click at [141, 106] on div at bounding box center [137, 103] width 91 height 6
click at [121, 150] on div "BigBag" at bounding box center [141, 152] width 98 height 6
click at [121, 236] on button "Submit" at bounding box center [121, 240] width 23 height 10
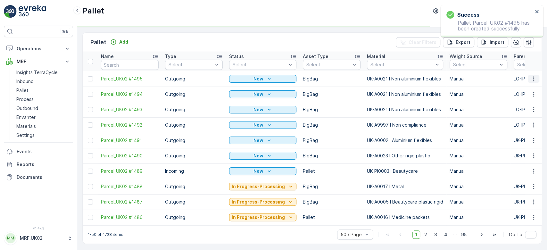
click at [533, 77] on icon "button" at bounding box center [534, 79] width 6 height 6
click at [524, 125] on span "Print QR" at bounding box center [516, 124] width 18 height 6
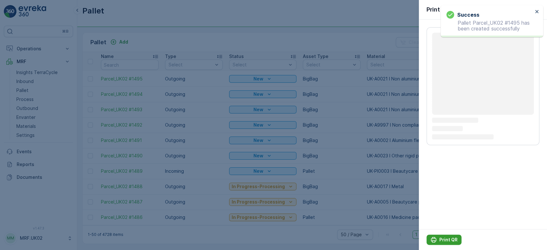
click at [441, 238] on p "Print QR" at bounding box center [448, 240] width 18 height 6
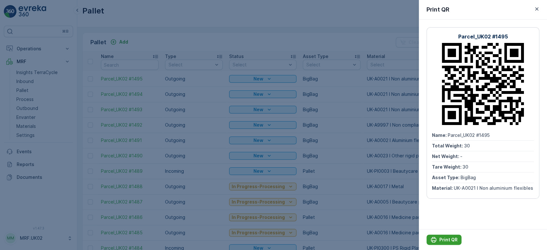
click at [441, 238] on p "Print QR" at bounding box center [448, 240] width 18 height 6
click at [29, 80] on div at bounding box center [273, 125] width 547 height 250
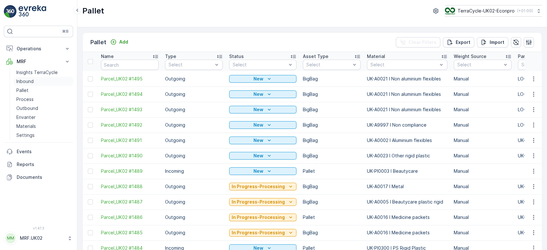
click at [29, 80] on p "Inbound" at bounding box center [24, 81] width 17 height 6
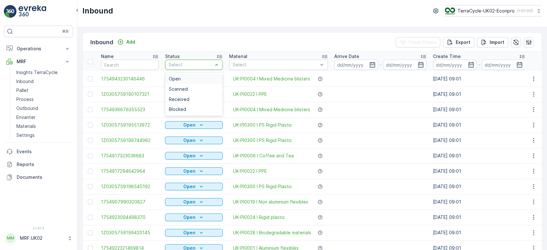
click at [203, 63] on div at bounding box center [191, 64] width 46 height 5
click at [183, 88] on span "Scanned" at bounding box center [178, 89] width 19 height 5
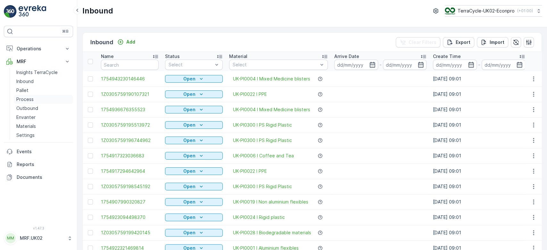
click at [31, 101] on p "Process" at bounding box center [24, 99] width 17 height 6
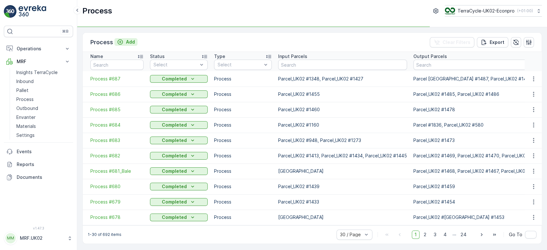
click at [127, 41] on p "Add" at bounding box center [130, 42] width 9 height 6
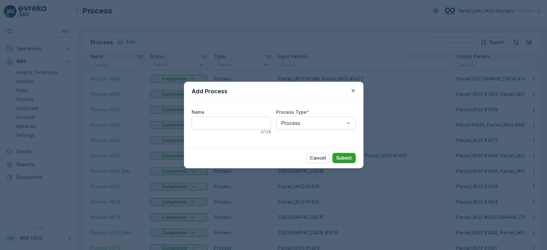
click at [347, 155] on p "Submit" at bounding box center [344, 158] width 16 height 6
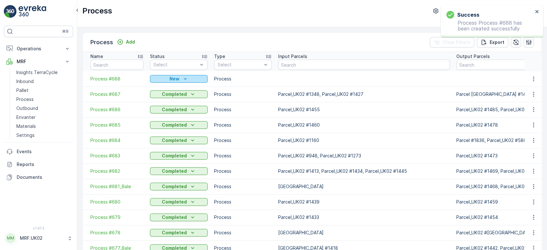
click at [186, 79] on icon "New" at bounding box center [185, 79] width 6 height 6
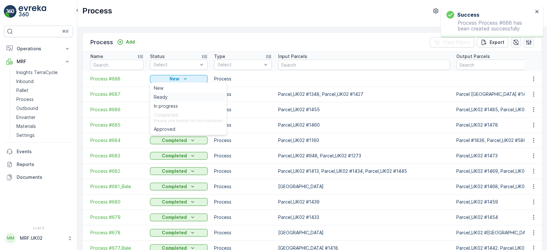
click at [161, 96] on span "Ready" at bounding box center [161, 97] width 14 height 6
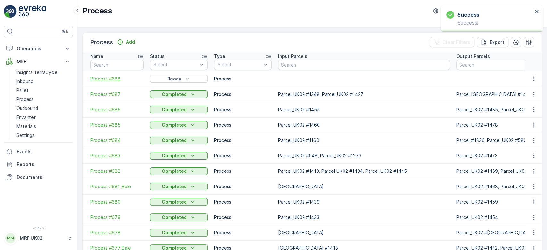
click at [120, 78] on span "Process #688" at bounding box center [116, 79] width 53 height 6
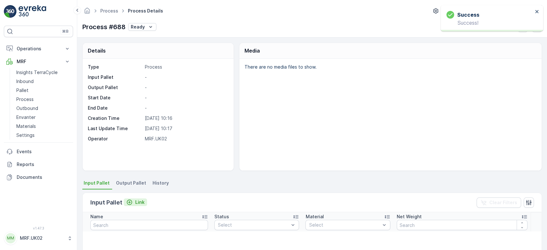
click at [142, 200] on p "Link" at bounding box center [139, 202] width 9 height 6
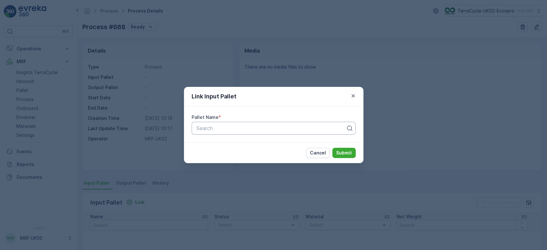
click at [226, 122] on div "Search" at bounding box center [274, 128] width 164 height 13
type input "1480"
click at [231, 142] on span "Parcel_UK02 #1480" at bounding box center [218, 144] width 47 height 6
click at [342, 148] on button "Submit" at bounding box center [343, 153] width 23 height 10
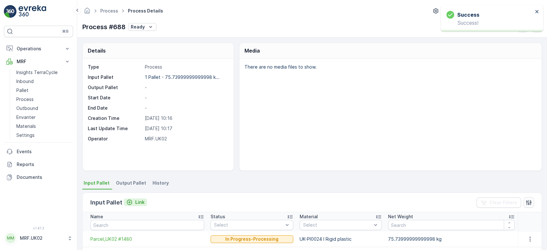
click at [140, 201] on p "Link" at bounding box center [139, 202] width 9 height 6
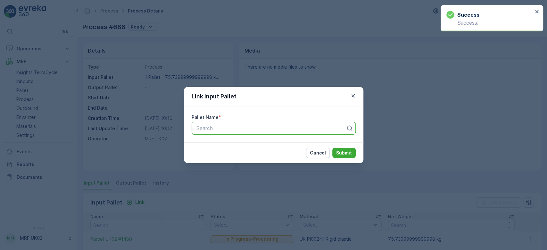
click at [220, 133] on div "Search" at bounding box center [274, 128] width 164 height 13
type input "1475"
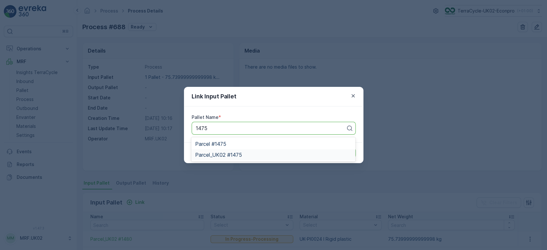
click at [234, 153] on span "Parcel_UK02 #1475" at bounding box center [218, 155] width 47 height 6
click at [338, 153] on p "Submit" at bounding box center [344, 153] width 16 height 6
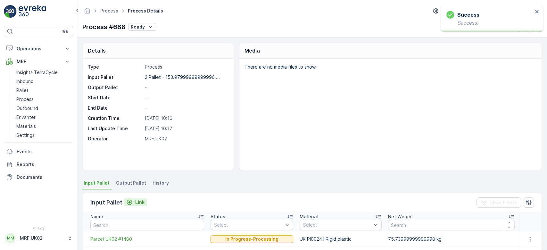
click at [130, 202] on icon "Link" at bounding box center [129, 202] width 6 height 6
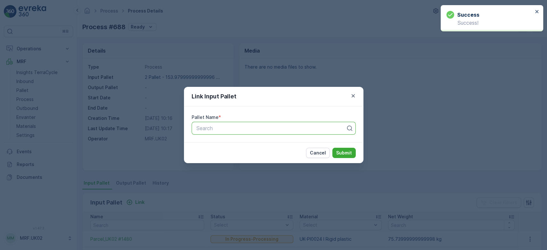
click at [241, 129] on div at bounding box center [271, 128] width 151 height 6
type input "1446"
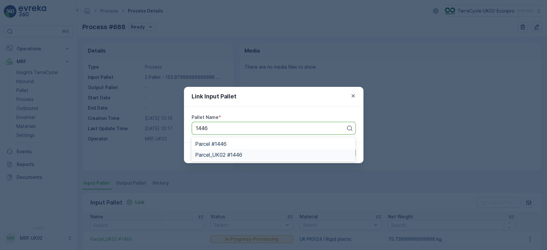
click at [256, 153] on div "Parcel_UK02 #1446" at bounding box center [273, 155] width 156 height 6
click at [340, 152] on p "Submit" at bounding box center [344, 153] width 16 height 6
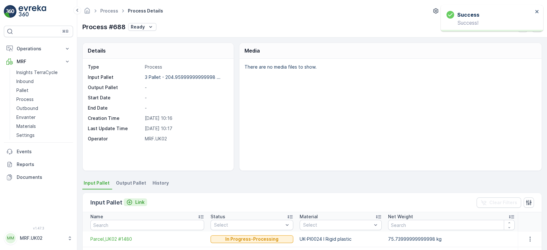
click at [138, 203] on p "Link" at bounding box center [139, 202] width 9 height 6
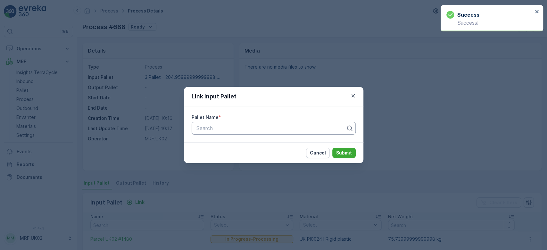
click at [229, 129] on div at bounding box center [271, 128] width 151 height 6
type input "1458"
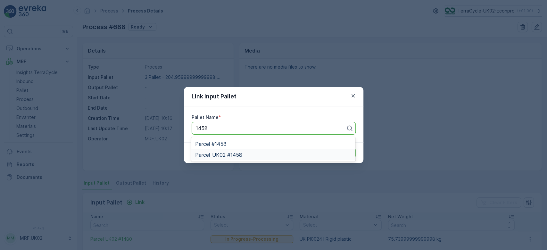
click at [243, 152] on div "Parcel_UK02 #1458" at bounding box center [273, 155] width 156 height 6
click at [345, 153] on p "Submit" at bounding box center [344, 153] width 16 height 6
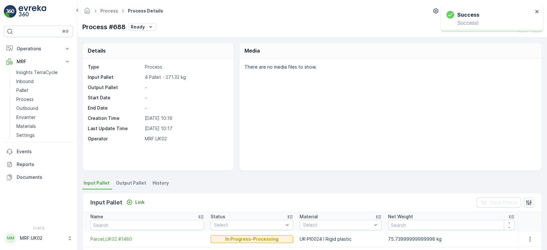
click at [243, 196] on div "Input Pallet Link Clear Filters" at bounding box center [312, 202] width 459 height 19
click at [133, 180] on span "Output Pallet" at bounding box center [131, 183] width 30 height 6
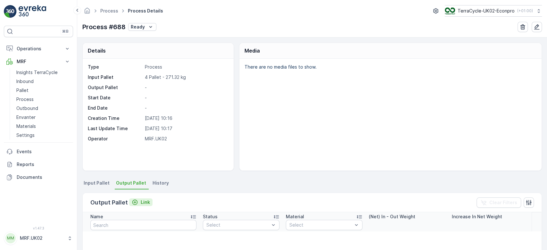
click at [140, 198] on button "Link" at bounding box center [140, 202] width 23 height 8
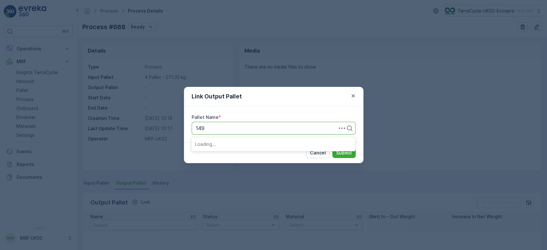
type input "1490"
click at [231, 154] on span "Parcel_UK02 #1490" at bounding box center [218, 155] width 47 height 6
click at [345, 152] on p "Submit" at bounding box center [344, 153] width 16 height 6
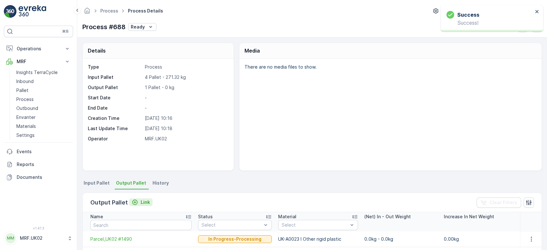
click at [141, 203] on p "Link" at bounding box center [145, 202] width 9 height 6
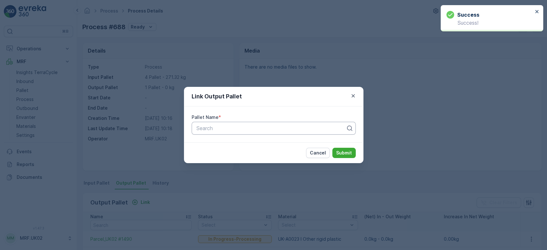
click at [223, 134] on div "Search" at bounding box center [274, 128] width 164 height 13
type input "1491"
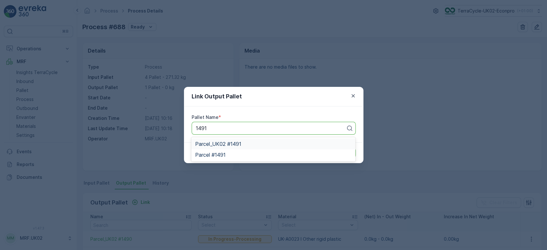
click at [246, 144] on div "Parcel_UK02 #1491" at bounding box center [273, 144] width 156 height 6
click at [349, 153] on p "Submit" at bounding box center [344, 153] width 16 height 6
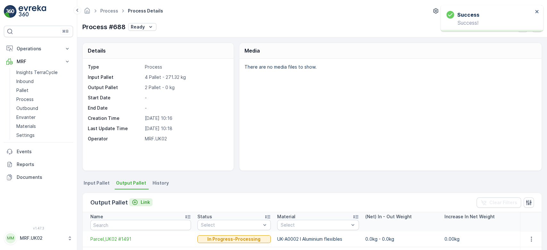
click at [138, 202] on div "Link" at bounding box center [141, 202] width 18 height 6
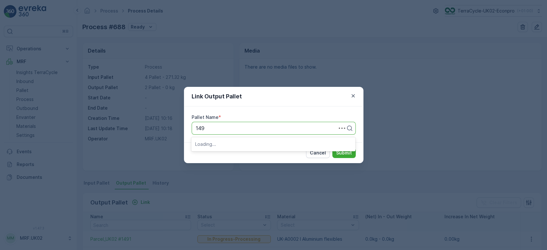
type input "1492"
click at [233, 156] on span "Parcel_UK02 #1492" at bounding box center [218, 155] width 47 height 6
click at [350, 152] on p "Submit" at bounding box center [344, 153] width 16 height 6
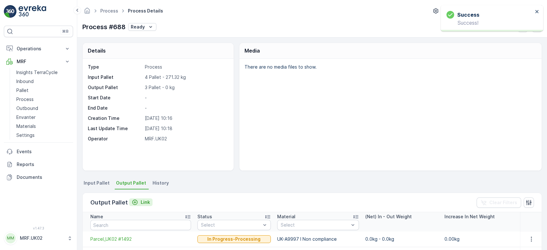
click at [147, 201] on p "Link" at bounding box center [145, 202] width 9 height 6
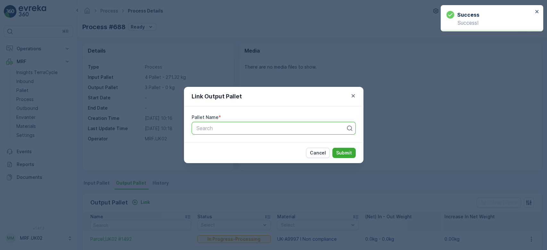
click at [223, 130] on div at bounding box center [271, 128] width 151 height 6
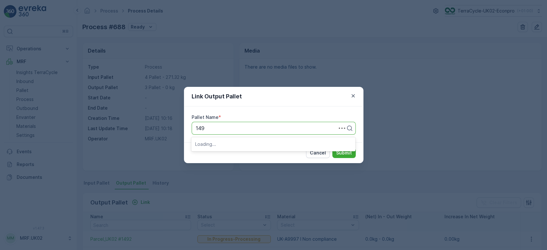
type input "1493"
click at [229, 155] on span "Parcel_UK02 #1493" at bounding box center [218, 155] width 47 height 6
click at [350, 153] on p "Submit" at bounding box center [344, 153] width 16 height 6
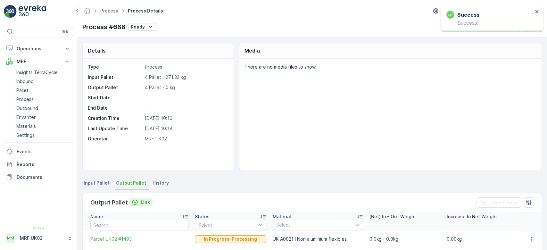
click at [143, 201] on p "Link" at bounding box center [145, 202] width 9 height 6
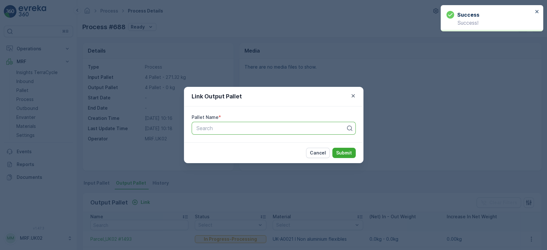
click at [234, 127] on div at bounding box center [271, 128] width 151 height 6
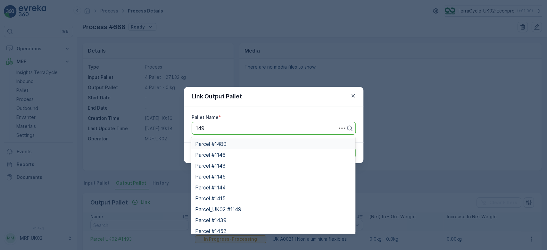
type input "1494"
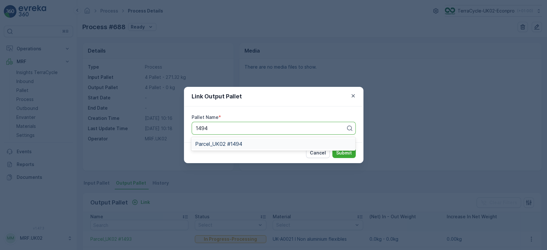
click at [242, 144] on span "Parcel_UK02 #1494" at bounding box center [218, 144] width 47 height 6
click at [349, 152] on p "Submit" at bounding box center [344, 153] width 16 height 6
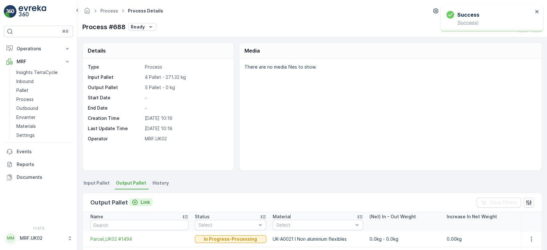
click at [141, 200] on p "Link" at bounding box center [145, 202] width 9 height 6
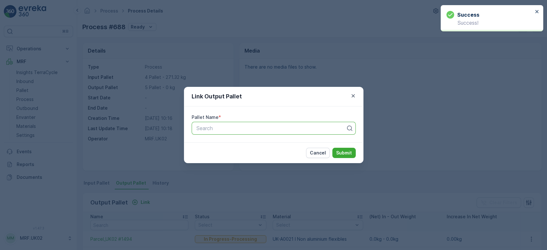
click at [240, 129] on div at bounding box center [271, 128] width 151 height 6
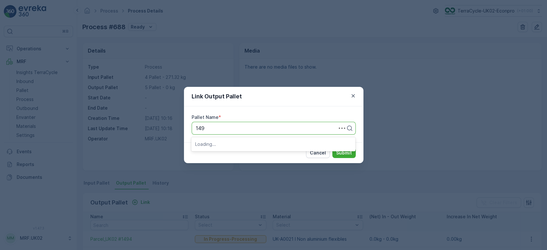
type input "1495"
click at [246, 151] on div "Parcel_UK02 #1495" at bounding box center [273, 154] width 164 height 11
click at [351, 155] on p "Submit" at bounding box center [344, 153] width 16 height 6
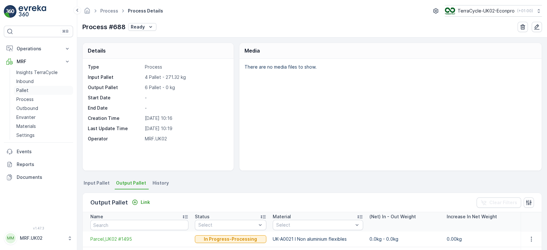
click at [35, 94] on link "Pallet" at bounding box center [43, 90] width 59 height 9
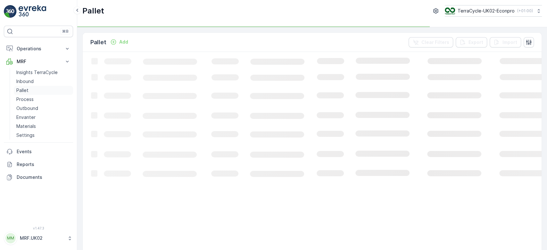
click at [35, 94] on link "Pallet" at bounding box center [43, 90] width 59 height 9
click at [34, 96] on link "Process" at bounding box center [43, 99] width 59 height 9
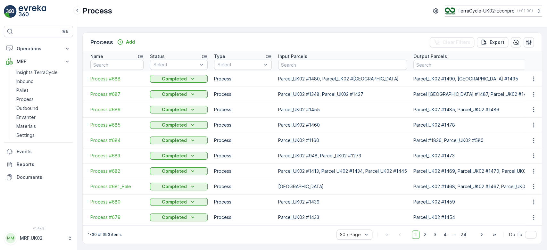
click at [113, 79] on span "Process #688" at bounding box center [116, 79] width 53 height 6
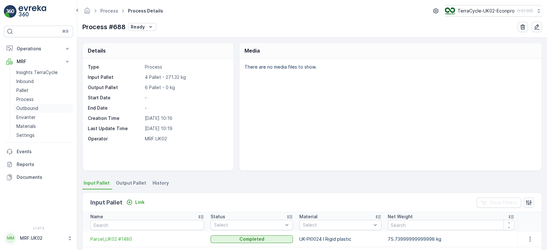
click at [24, 107] on p "Outbound" at bounding box center [27, 108] width 22 height 6
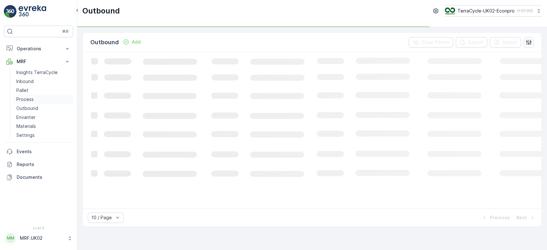
click at [27, 99] on p "Process" at bounding box center [24, 99] width 17 height 6
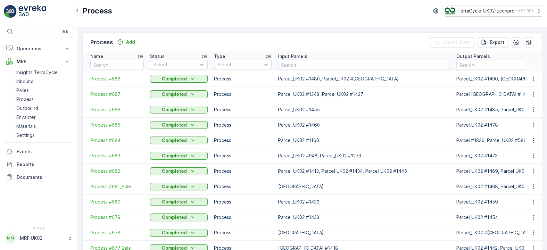
click at [112, 80] on span "Process #688" at bounding box center [116, 79] width 53 height 6
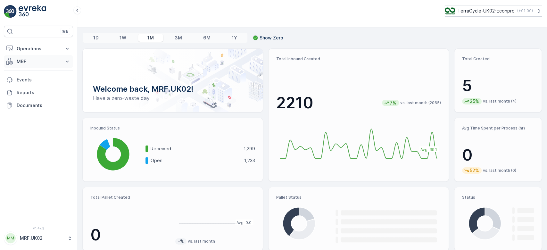
click at [55, 62] on p "MRF" at bounding box center [39, 61] width 44 height 6
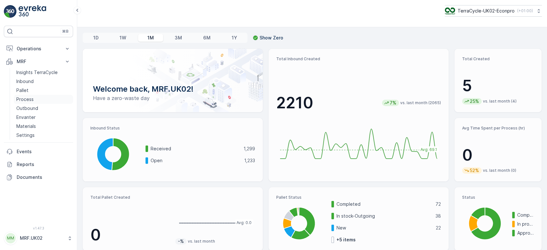
click at [40, 99] on link "Process" at bounding box center [43, 99] width 59 height 9
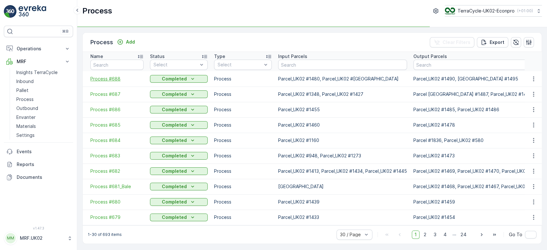
click at [113, 78] on span "Process #688" at bounding box center [116, 79] width 53 height 6
